Goal: Task Accomplishment & Management: Use online tool/utility

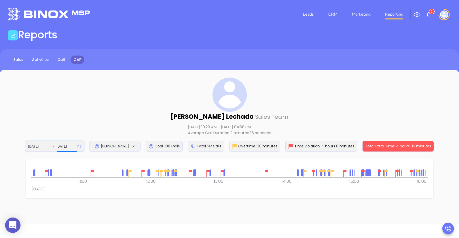
click at [62, 146] on input "[DATE]" at bounding box center [66, 147] width 20 height 6
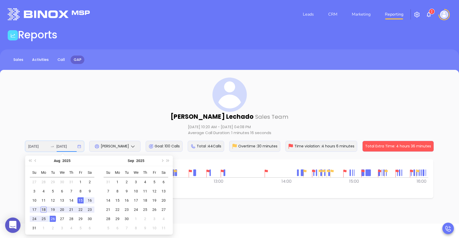
type input "[DATE]"
click at [41, 211] on div "18" at bounding box center [44, 210] width 6 height 6
click at [41, 210] on div "18" at bounding box center [44, 210] width 6 height 6
type input "[DATE]"
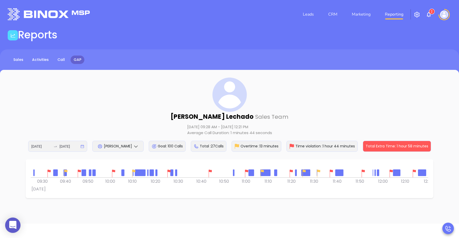
click at [114, 172] on img at bounding box center [114, 174] width 8 height 8
click at [168, 169] on div at bounding box center [169, 174] width 10 height 10
click at [212, 169] on div at bounding box center [210, 174] width 10 height 10
click at [292, 173] on img at bounding box center [291, 174] width 8 height 8
click at [331, 171] on img at bounding box center [331, 174] width 8 height 8
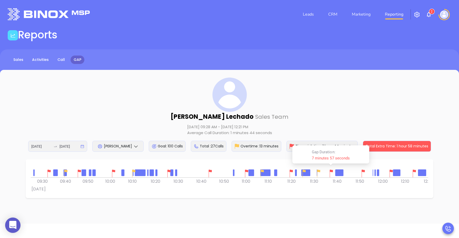
click at [362, 172] on img at bounding box center [363, 174] width 8 height 8
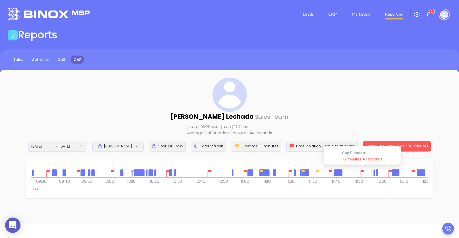
click at [46, 172] on img at bounding box center [48, 174] width 8 height 8
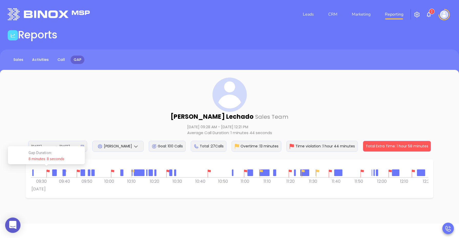
click at [60, 173] on div at bounding box center [65, 174] width 10 height 10
click at [68, 173] on img at bounding box center [65, 174] width 8 height 8
click at [75, 173] on img at bounding box center [78, 174] width 8 height 8
click at [78, 172] on img at bounding box center [78, 174] width 8 height 8
click at [112, 171] on img at bounding box center [113, 174] width 8 height 8
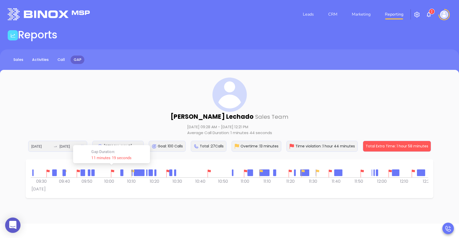
click at [208, 171] on img at bounding box center [209, 174] width 8 height 8
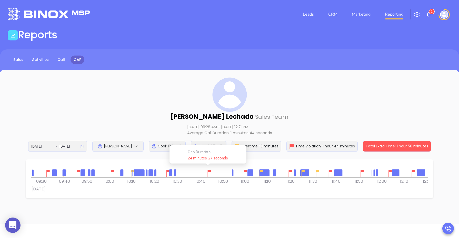
click at [211, 171] on img at bounding box center [209, 174] width 8 height 8
click at [328, 174] on img at bounding box center [330, 174] width 8 height 8
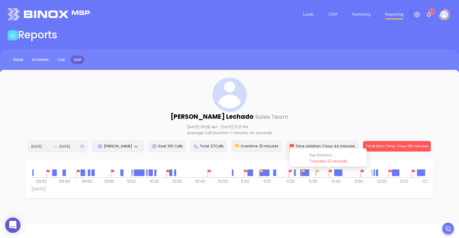
click at [120, 145] on span "[PERSON_NAME]" at bounding box center [118, 146] width 28 height 5
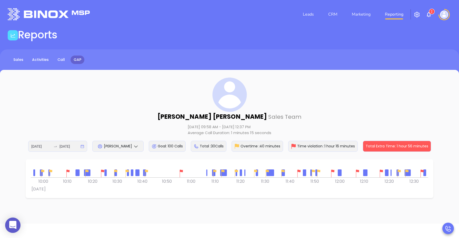
click at [181, 172] on img at bounding box center [181, 174] width 8 height 8
click at [66, 169] on div at bounding box center [68, 174] width 10 height 10
click at [180, 171] on img at bounding box center [181, 174] width 8 height 8
click at [298, 171] on img at bounding box center [299, 174] width 8 height 8
click at [332, 169] on div at bounding box center [333, 174] width 10 height 10
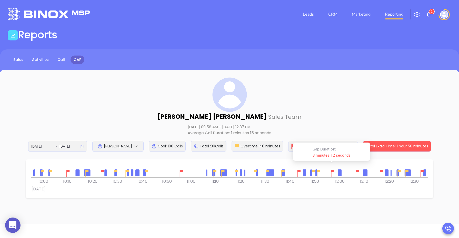
click at [356, 171] on img at bounding box center [358, 174] width 8 height 8
click at [383, 169] on div at bounding box center [381, 174] width 10 height 10
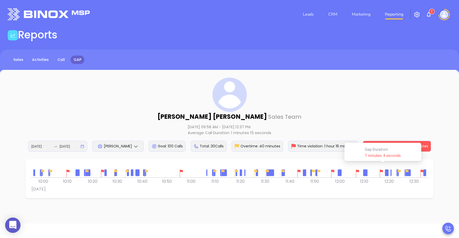
click at [179, 167] on div at bounding box center [229, 171] width 397 height 13
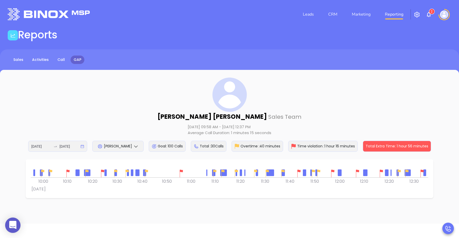
click at [180, 169] on div at bounding box center [181, 174] width 10 height 10
click at [119, 144] on span "[PERSON_NAME]" at bounding box center [118, 146] width 28 height 5
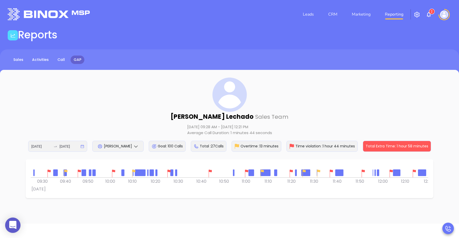
click at [211, 173] on img at bounding box center [210, 174] width 8 height 8
click at [208, 172] on img at bounding box center [210, 174] width 8 height 8
click at [125, 142] on div "[PERSON_NAME]" at bounding box center [117, 146] width 51 height 11
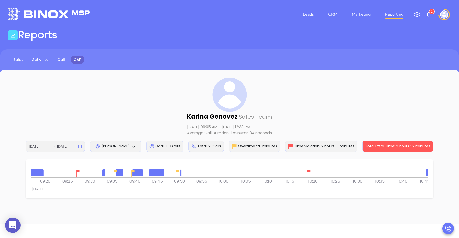
click at [307, 182] on div "0 0 09:15 09:20 09:25 09:30 09:35 09:40 09:45 [DATE] 09:50 09:55 10:00 10:05 10…" at bounding box center [229, 179] width 397 height 28
click at [76, 172] on img at bounding box center [78, 174] width 8 height 8
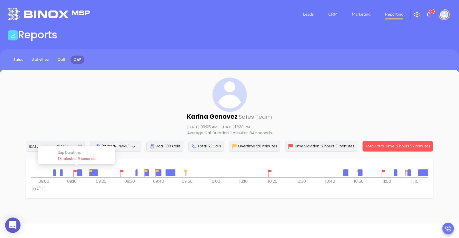
click at [185, 175] on img at bounding box center [186, 174] width 8 height 8
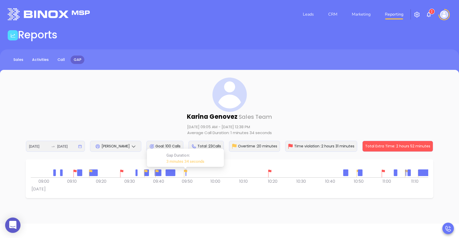
click at [185, 174] on img at bounding box center [186, 174] width 8 height 8
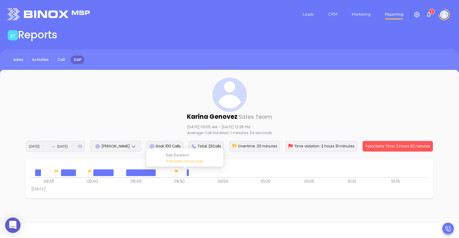
click at [189, 175] on div at bounding box center [229, 171] width 397 height 13
click at [188, 174] on div at bounding box center [188, 173] width 3 height 3
click at [321, 105] on div "[PERSON_NAME] Sales Team [DATE] 09:05 AM - [DATE] 12:38 PM Average Call Duratio…" at bounding box center [229, 115] width 438 height 74
click at [36, 57] on link "Activities" at bounding box center [40, 60] width 23 height 8
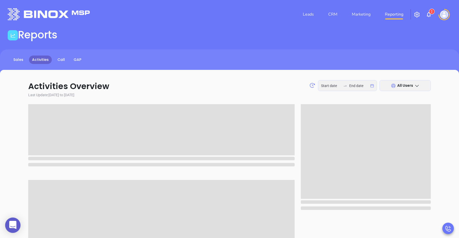
type input "[DATE]"
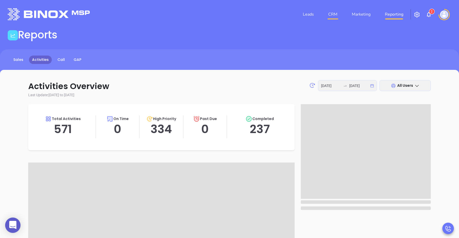
click at [334, 14] on link "CRM" at bounding box center [332, 14] width 13 height 10
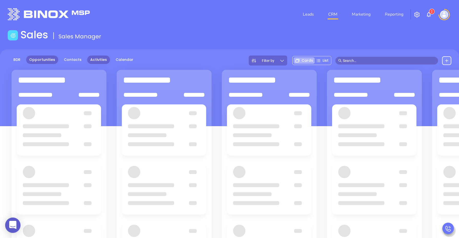
click at [99, 58] on link "Activities" at bounding box center [98, 60] width 23 height 8
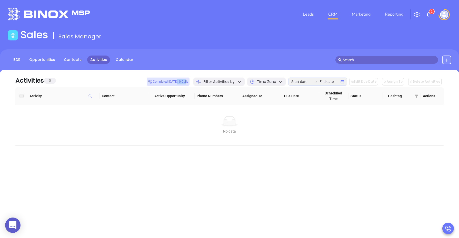
drag, startPoint x: 181, startPoint y: 81, endPoint x: 191, endPoint y: 84, distance: 10.3
click at [188, 84] on span "Completed [DATE]: 0 Calls" at bounding box center [168, 82] width 40 height 6
click at [186, 120] on div "No data" at bounding box center [229, 121] width 420 height 10
